Goal: Information Seeking & Learning: Learn about a topic

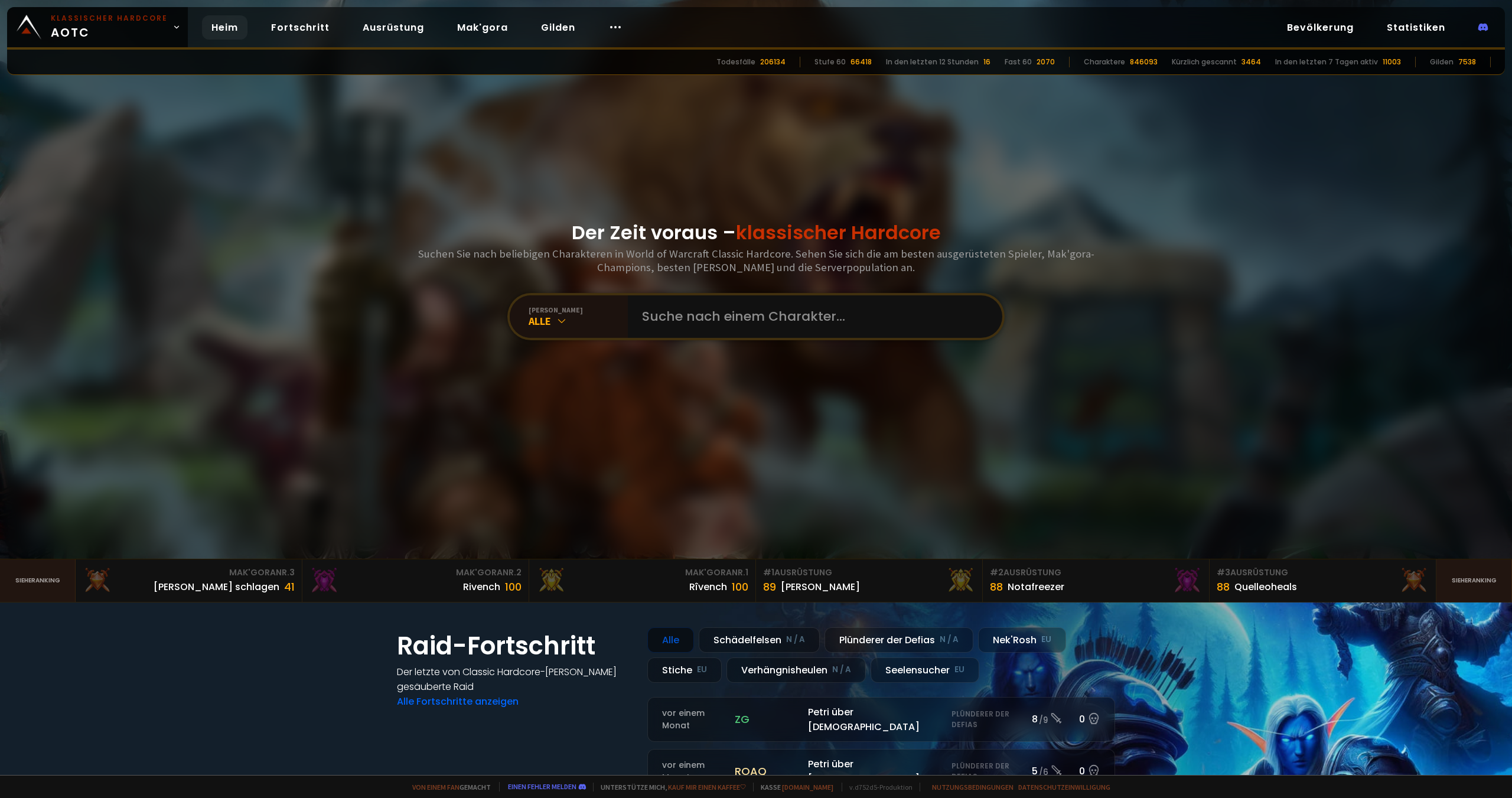
click at [1376, 147] on div at bounding box center [756, 279] width 1512 height 559
click at [1338, 24] on font "Bevölkerung" at bounding box center [1320, 28] width 67 height 14
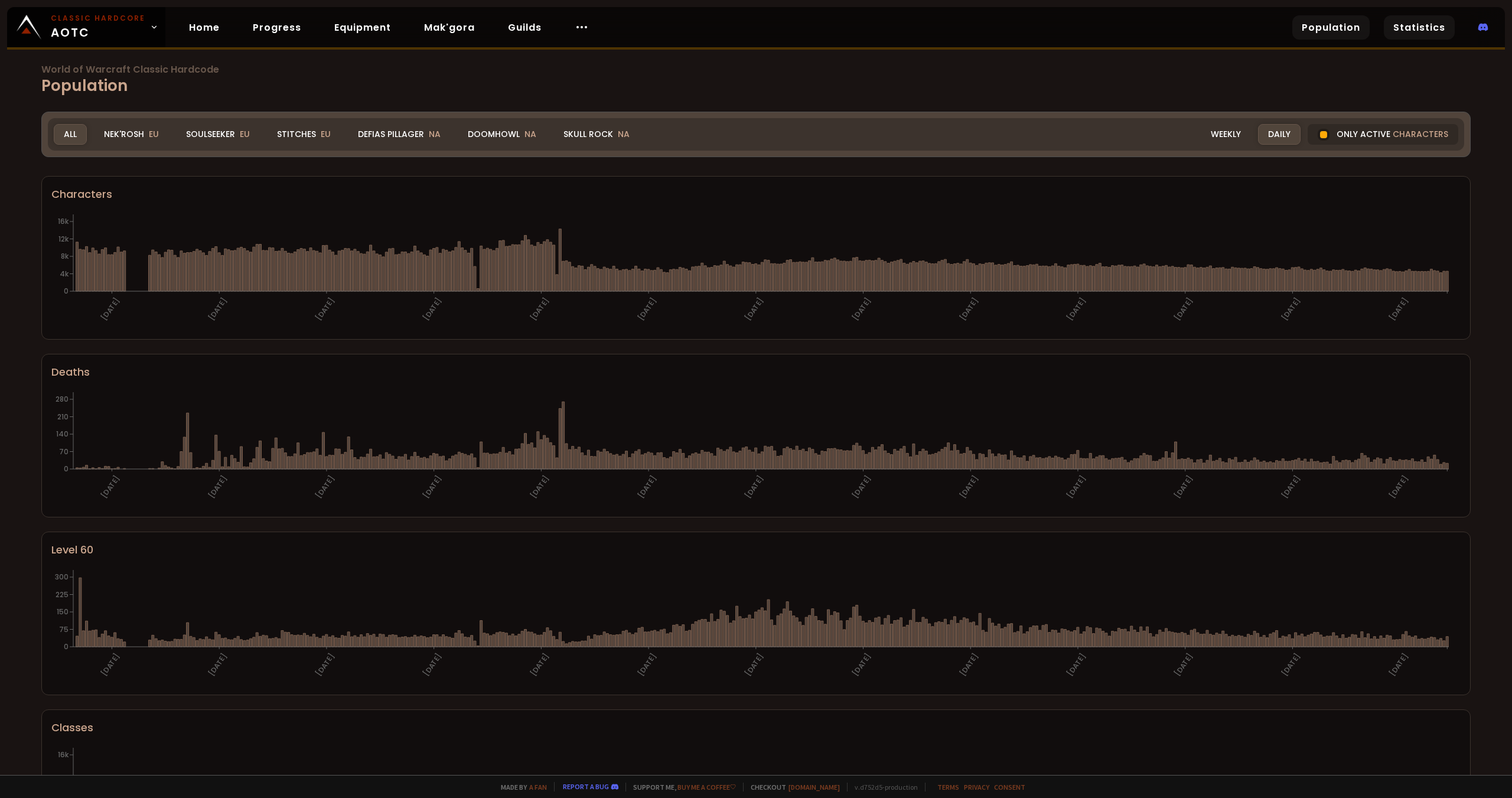
click at [1445, 21] on link "Statistics" at bounding box center [1419, 27] width 71 height 24
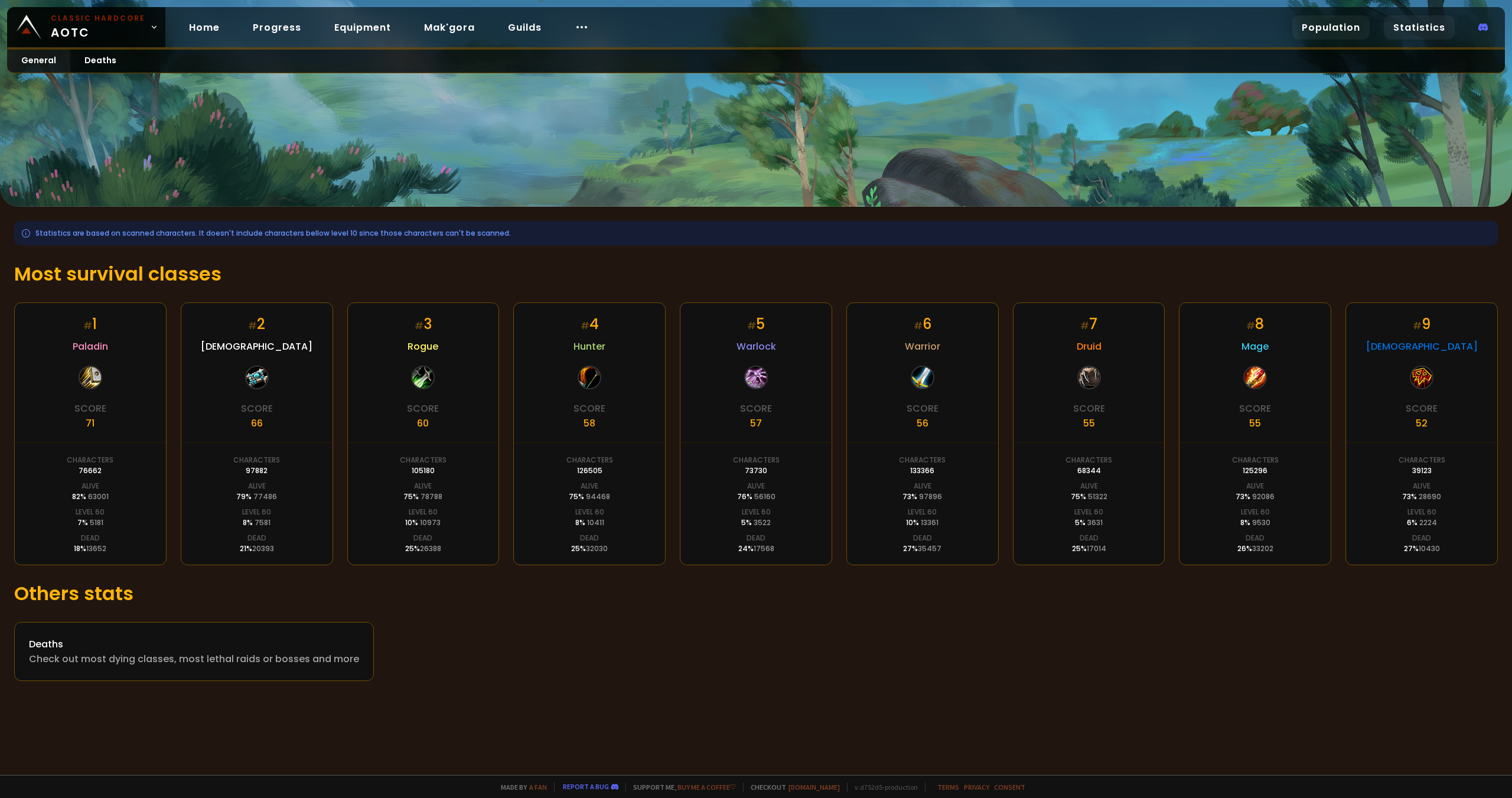
click at [603, 370] on div "# 4 Hunter Score 58 Characters 126505 Alive 75 % 94468 Level 60 8 % 10411 Dead …" at bounding box center [589, 434] width 152 height 263
click at [602, 370] on div "# 4 Hunter Score 58 Characters 126505 Alive 75 % 94468 Level 60 8 % 10411 Dead …" at bounding box center [589, 434] width 152 height 263
click at [596, 418] on div "Score 58" at bounding box center [589, 416] width 32 height 29
click at [598, 461] on div "Characters" at bounding box center [590, 460] width 47 height 11
click at [599, 494] on span "94468" at bounding box center [598, 496] width 24 height 10
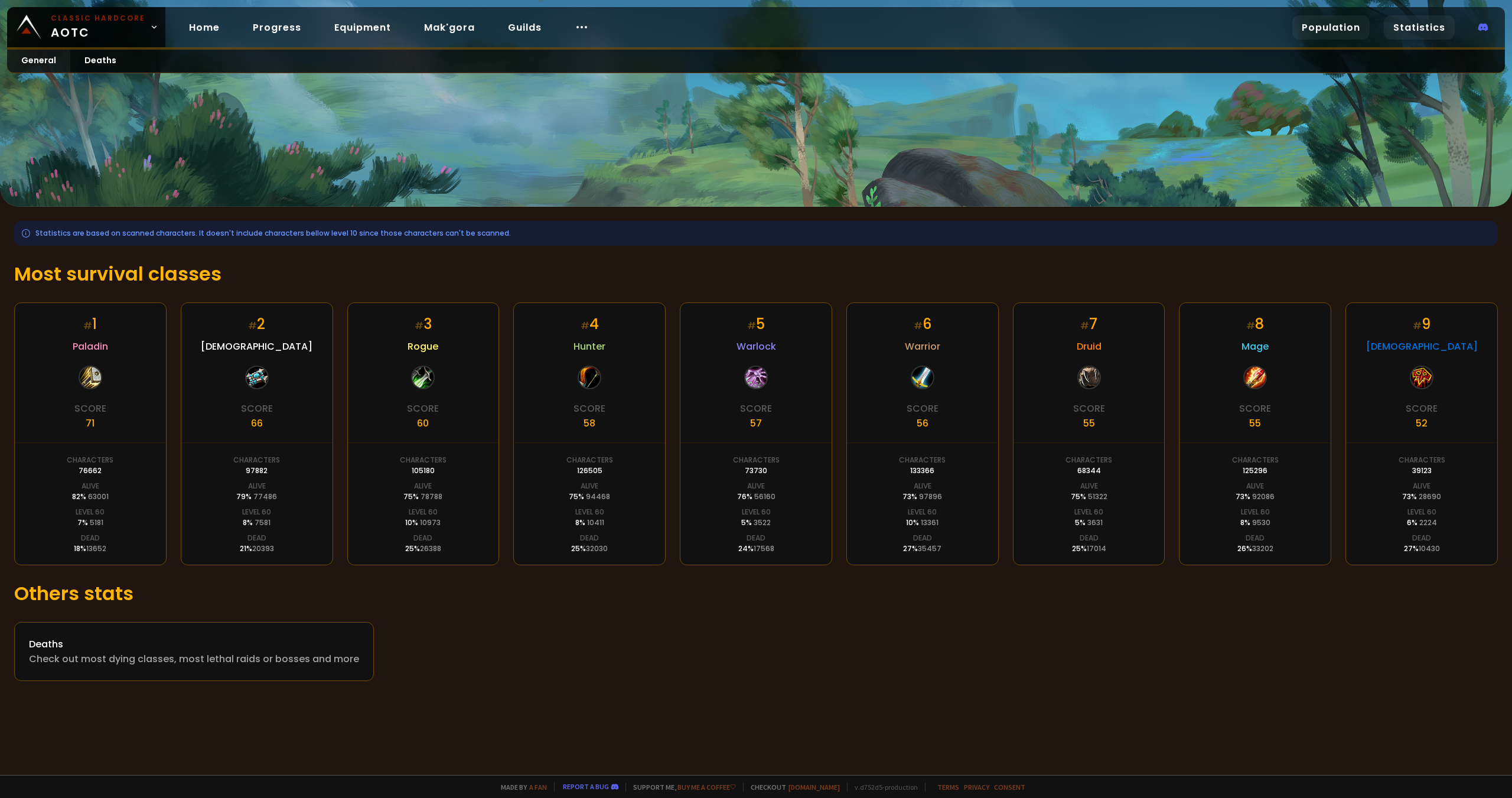
click at [603, 530] on div "# 4 Hunter Score 58 Characters 126505 Alive 75 % 94468 Level 60 8 % 10411 Dead …" at bounding box center [589, 434] width 152 height 263
click at [613, 551] on div "# 4 Hunter Score 58 Characters 126505 Alive 75 % 94468 Level 60 8 % 10411 Dead …" at bounding box center [589, 434] width 152 height 263
drag, startPoint x: 613, startPoint y: 550, endPoint x: 598, endPoint y: 610, distance: 61.8
click at [598, 610] on div "Statistics are based on scanned characters. It doesn't include characters bello…" at bounding box center [756, 450] width 1512 height 488
click at [99, 63] on link "Deaths" at bounding box center [101, 61] width 61 height 23
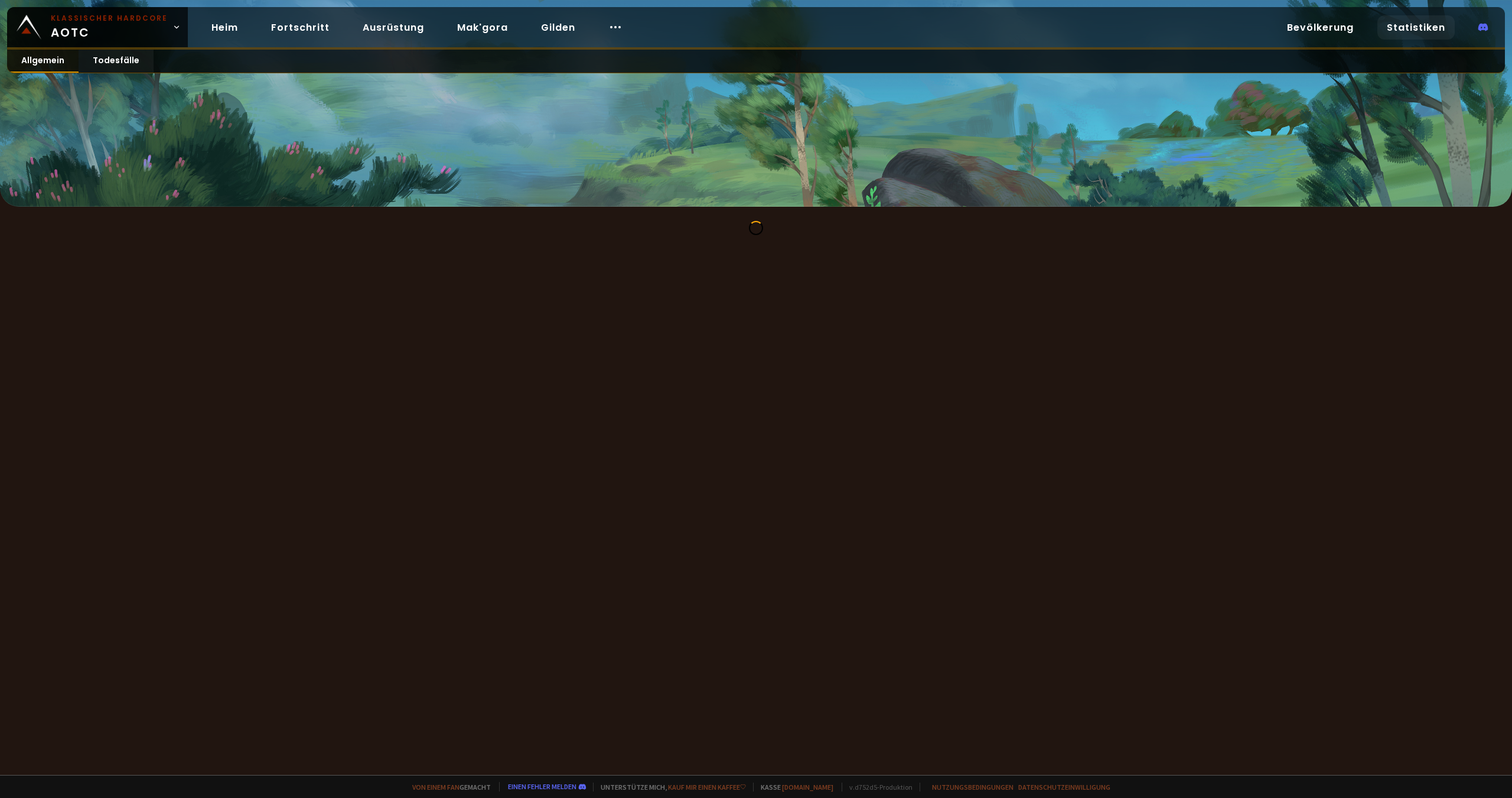
click at [31, 64] on font "Allgemein" at bounding box center [43, 60] width 43 height 12
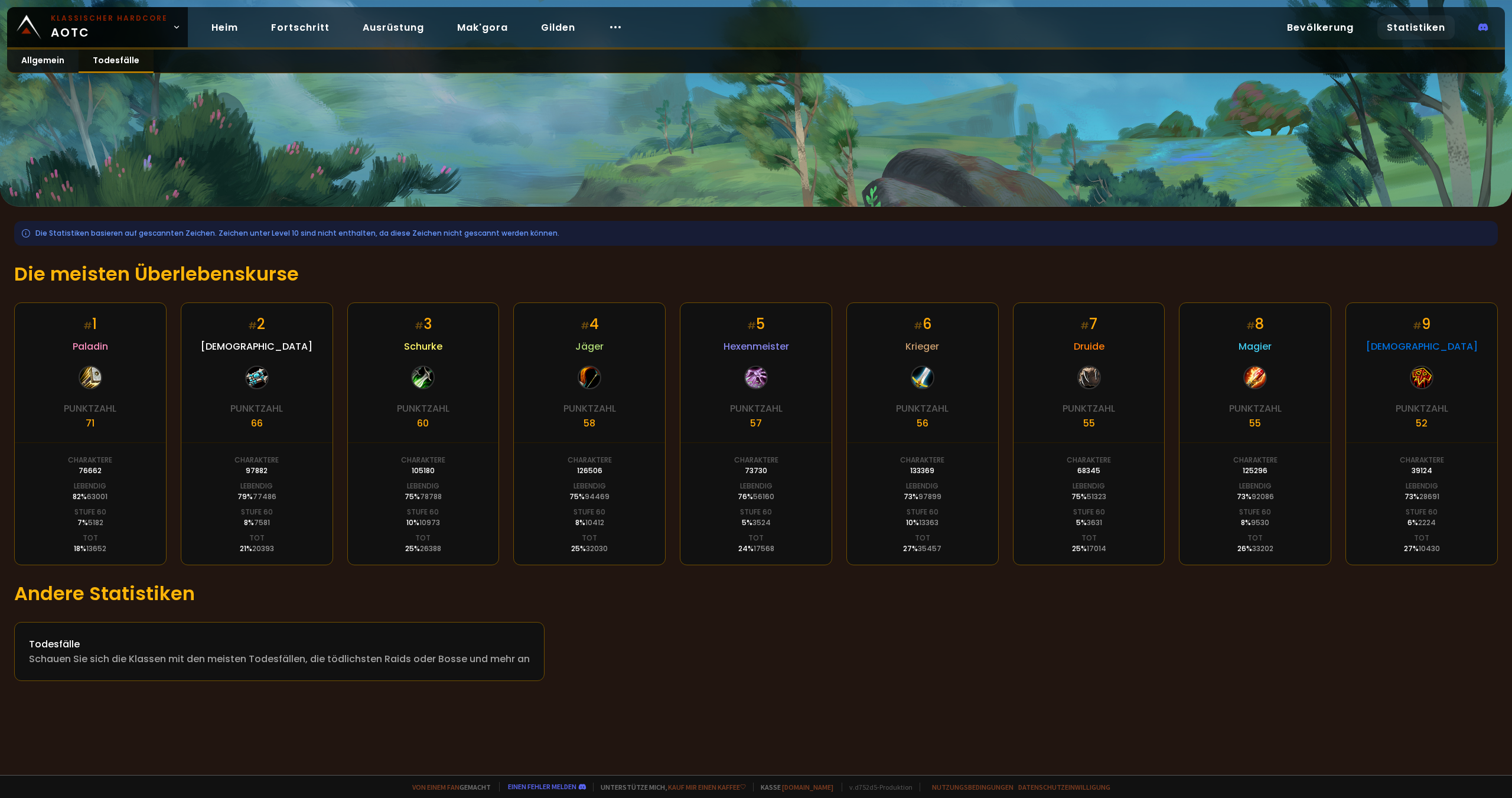
click at [92, 56] on link "Todesfälle" at bounding box center [116, 61] width 75 height 23
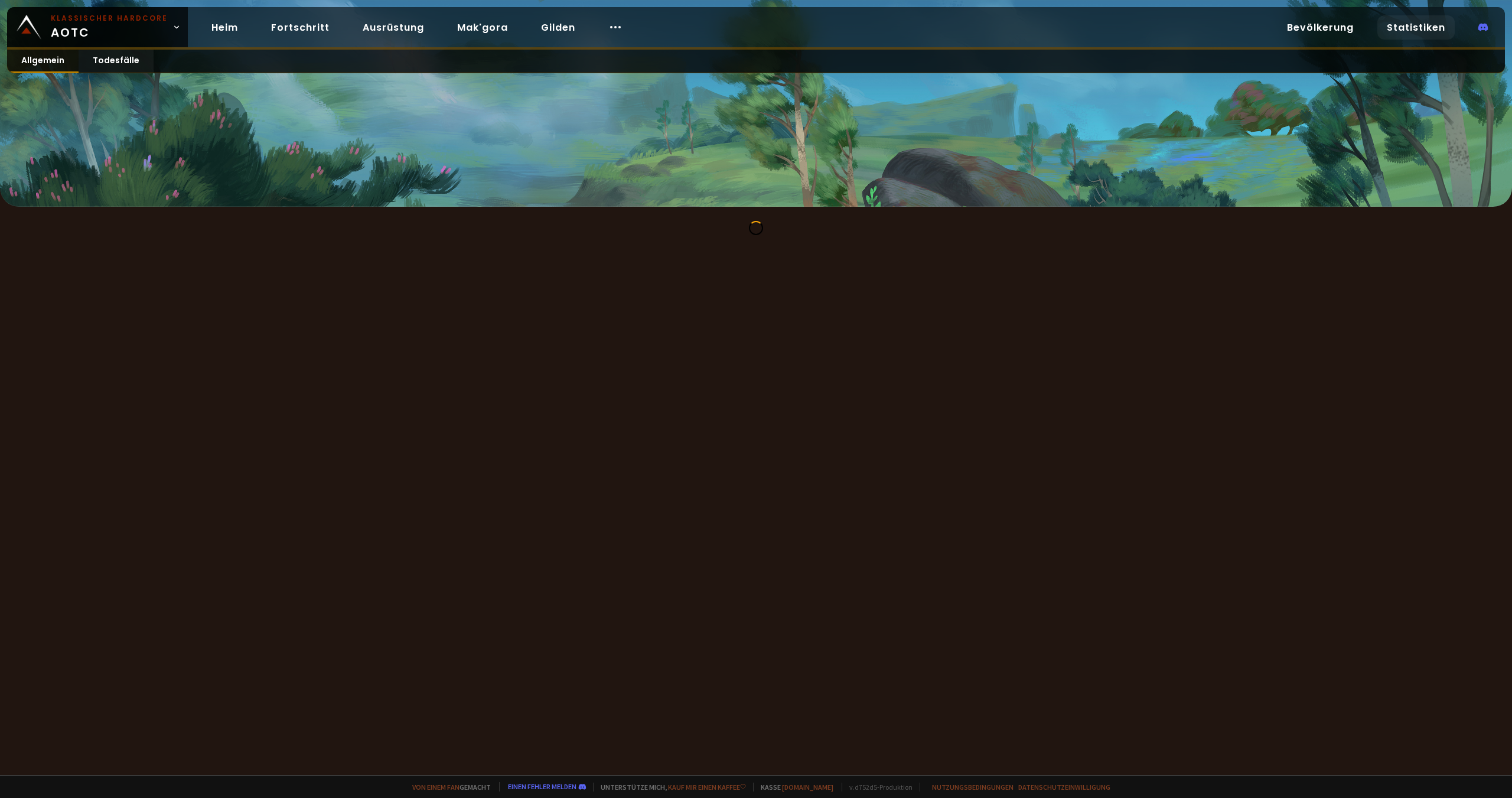
click at [57, 57] on font "Allgemein" at bounding box center [43, 60] width 43 height 12
